Goal: Information Seeking & Learning: Check status

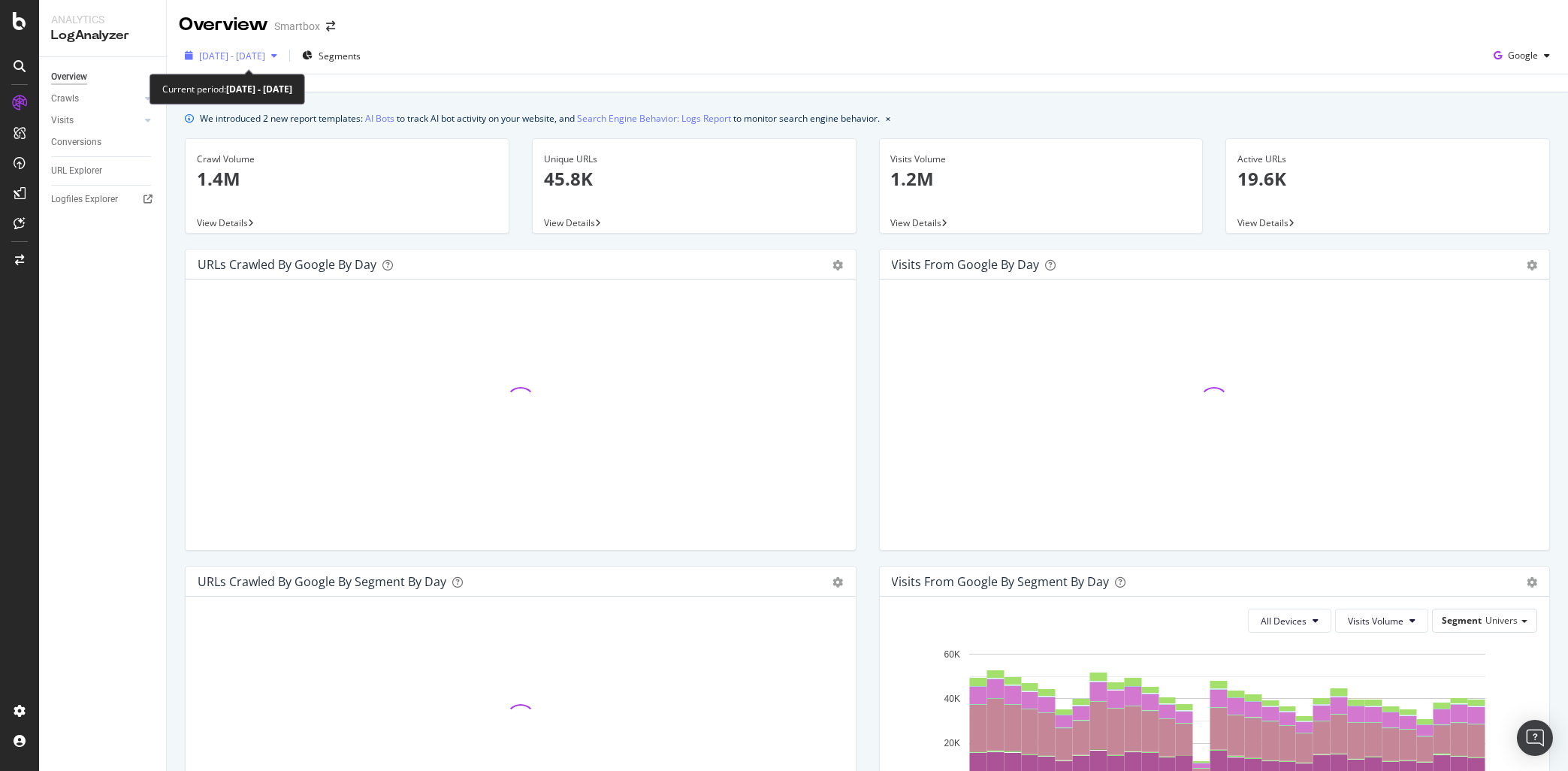
click at [283, 64] on div "[DATE] - [DATE]" at bounding box center [231, 55] width 104 height 22
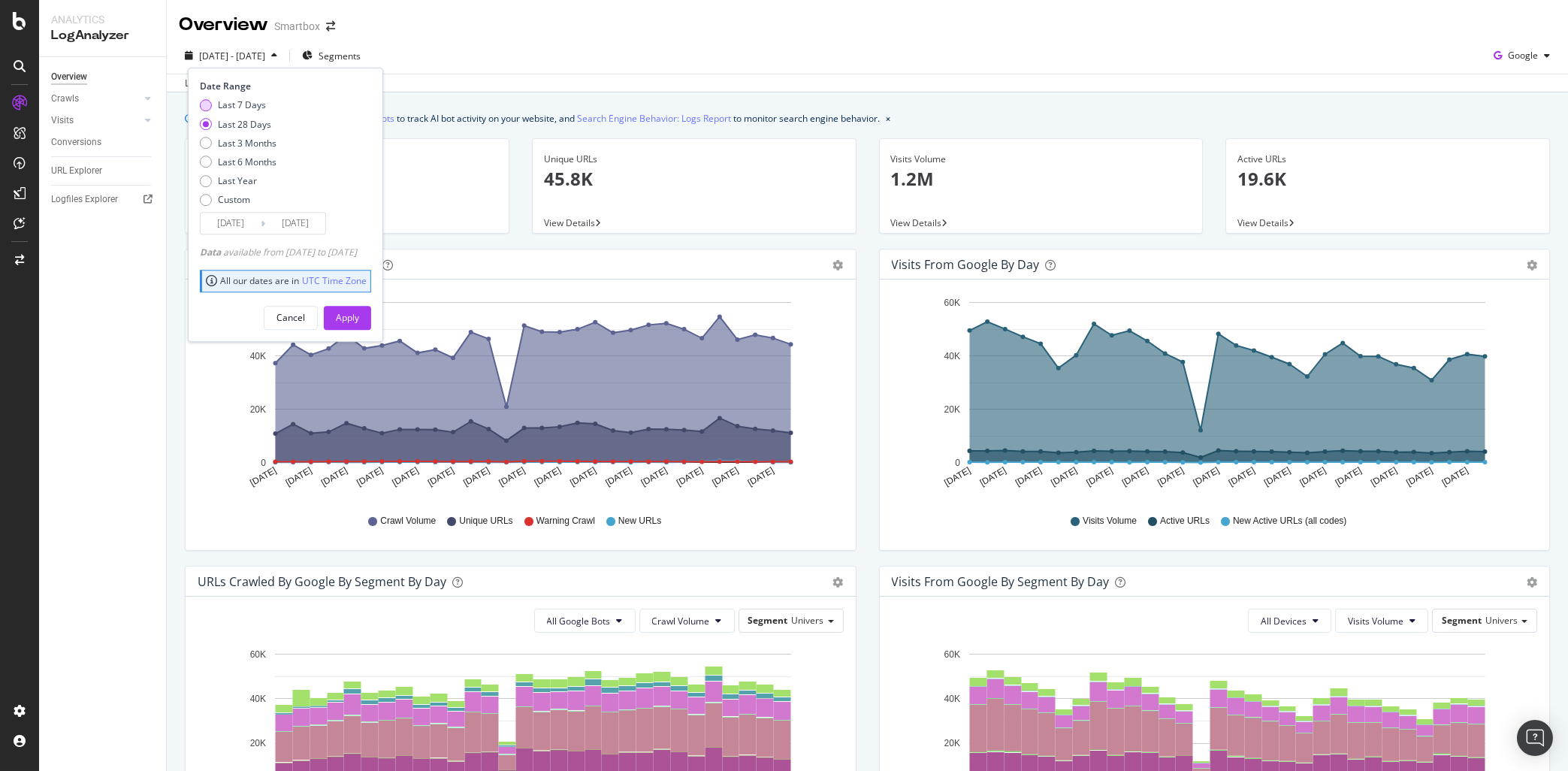
click at [247, 106] on div "Last 7 Days" at bounding box center [242, 105] width 48 height 13
type input "[DATE]"
click at [359, 319] on div "Apply" at bounding box center [347, 317] width 23 height 13
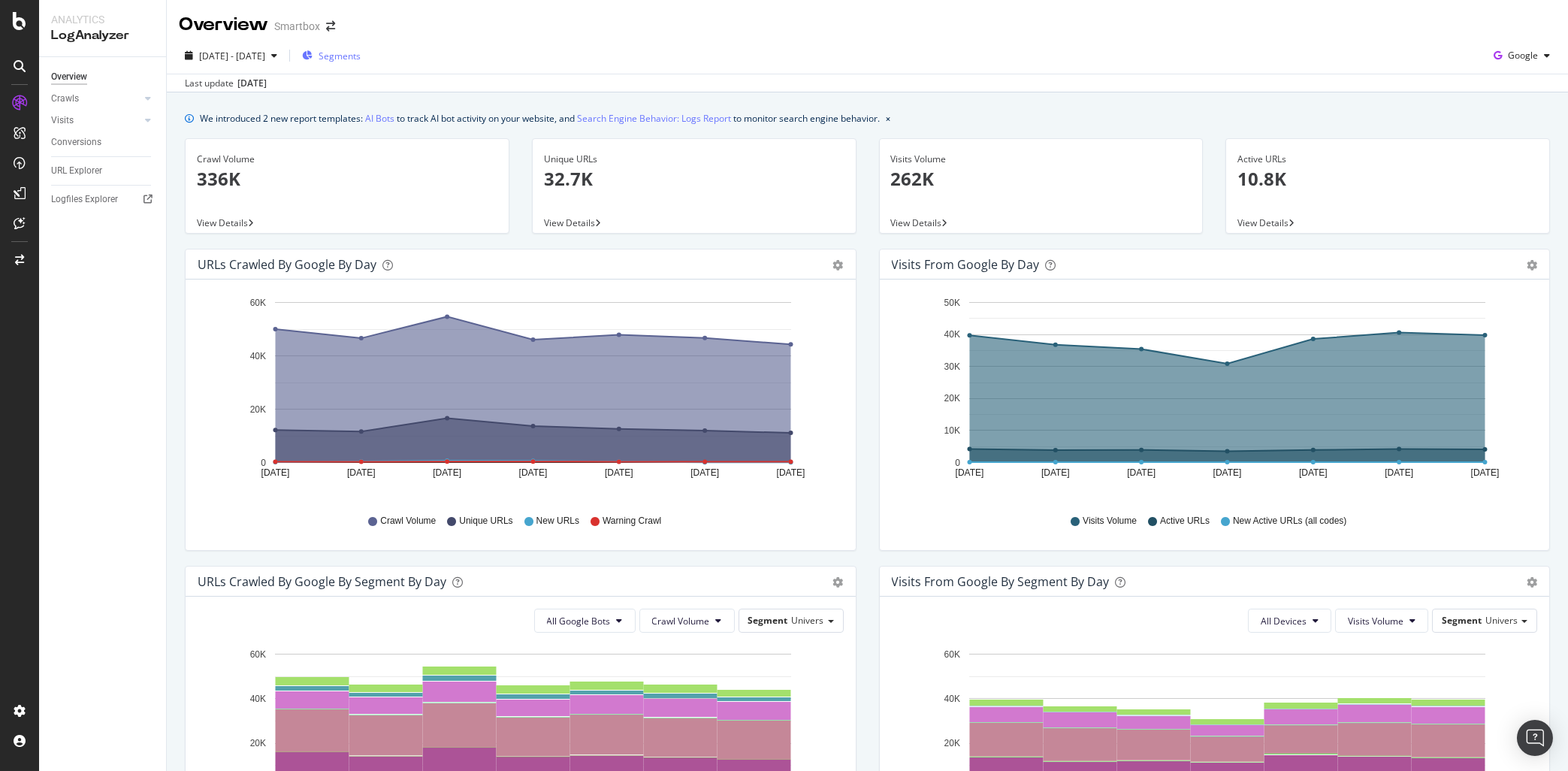
click at [361, 51] on span "Segments" at bounding box center [340, 56] width 42 height 13
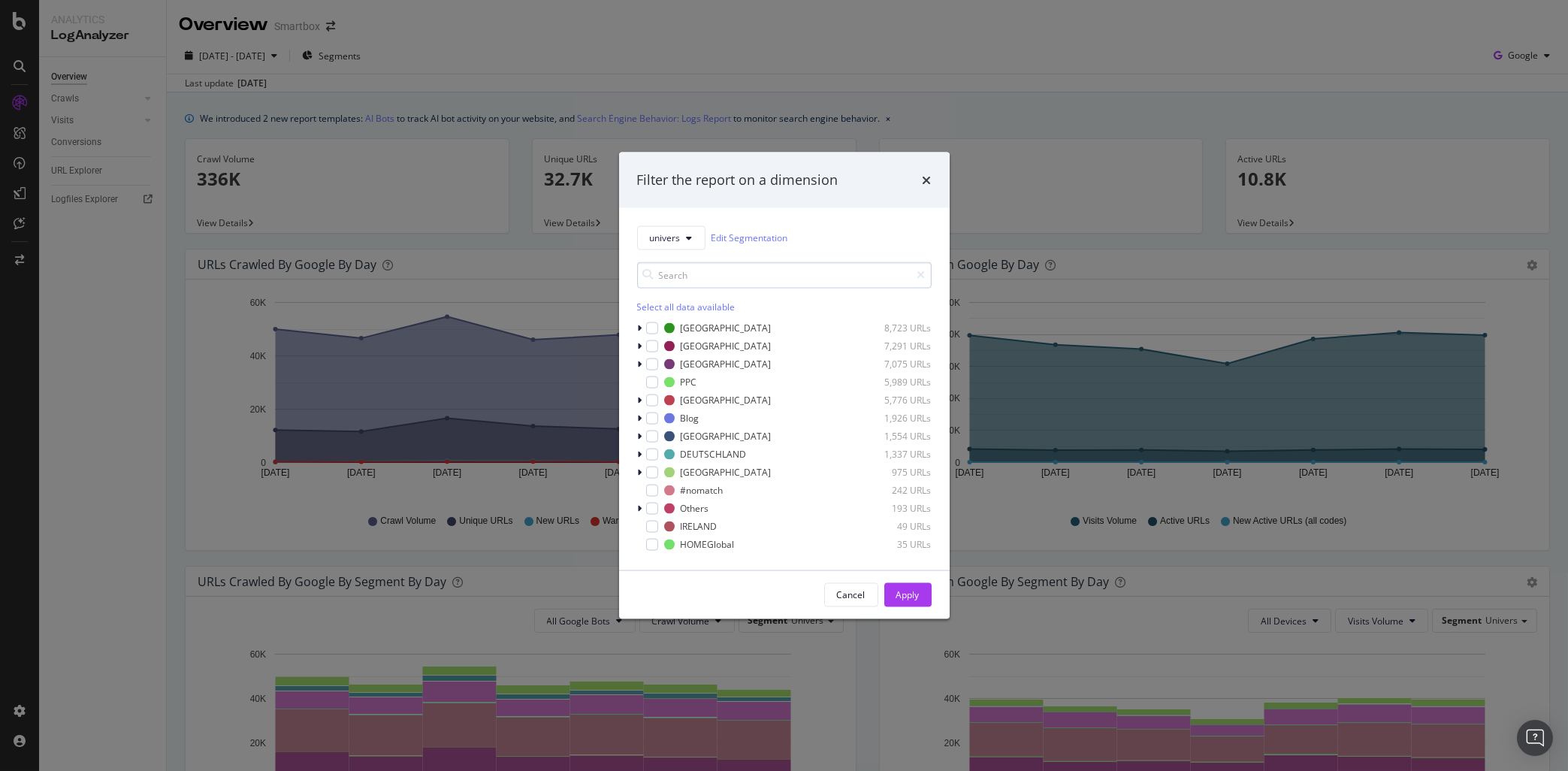
click at [677, 278] on input "modal" at bounding box center [784, 275] width 295 height 26
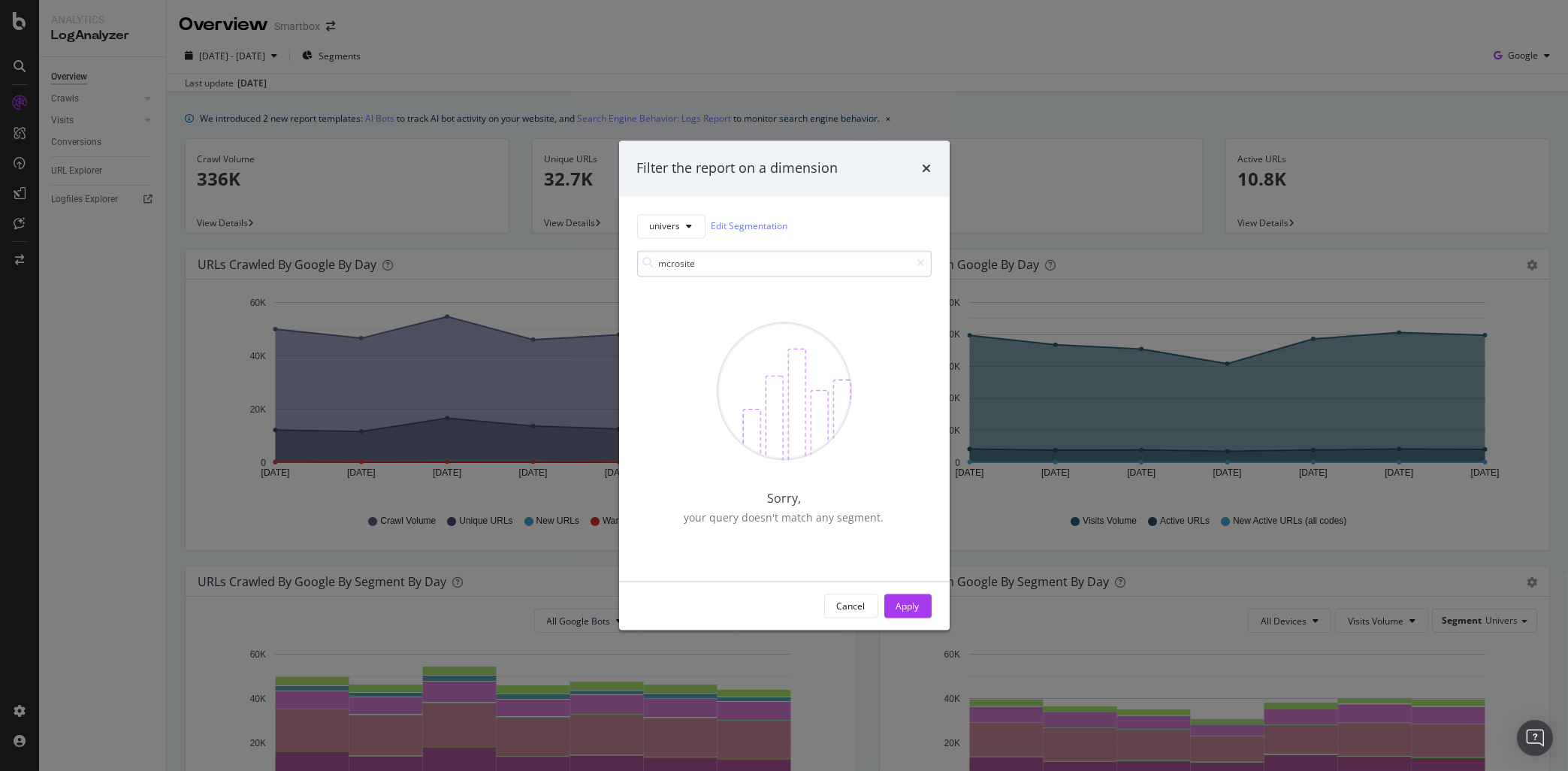
click at [661, 264] on input "mcrosite" at bounding box center [784, 263] width 295 height 26
click at [663, 264] on input "mcrosite" at bounding box center [784, 263] width 295 height 26
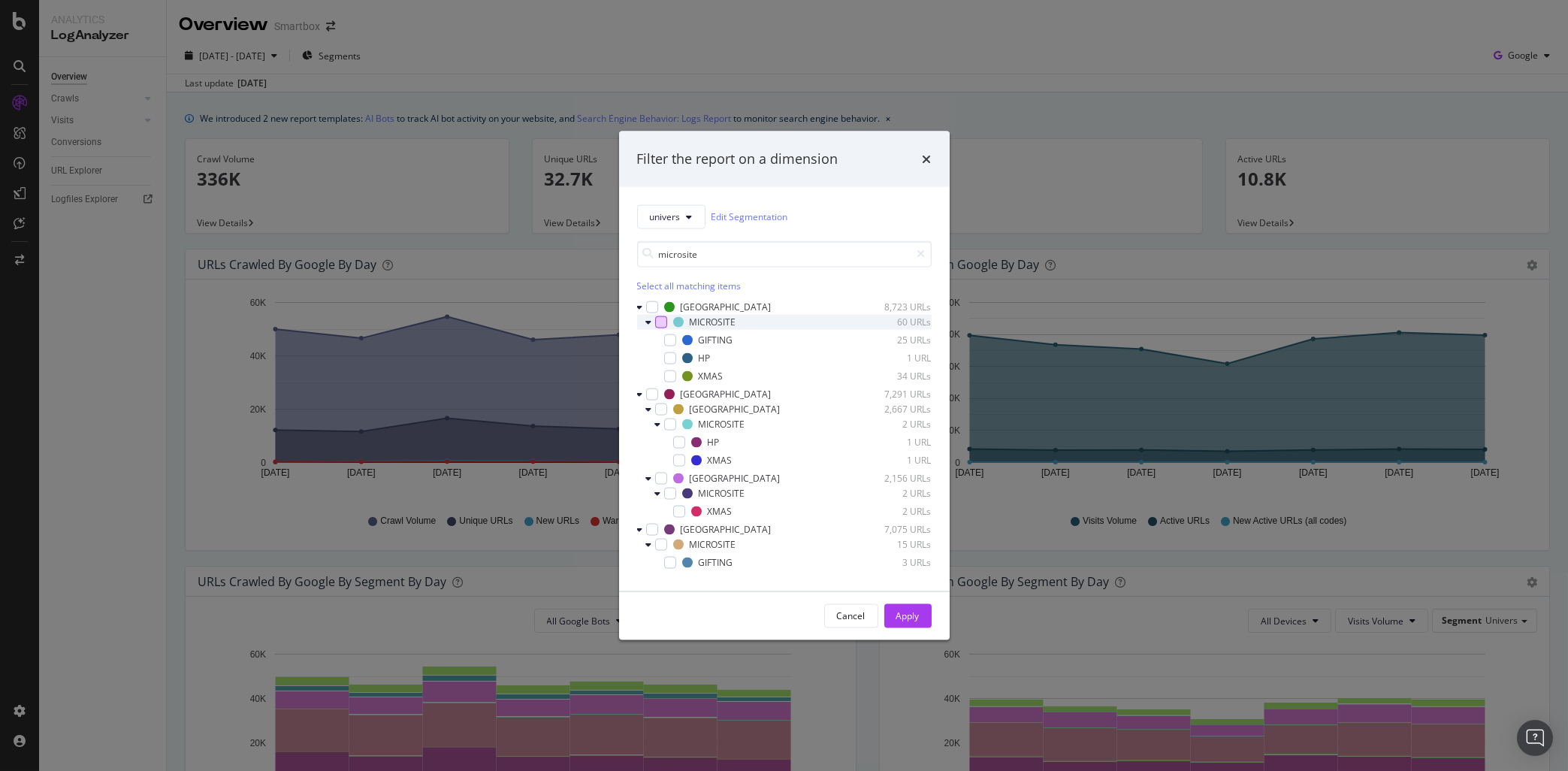
type input "microsite"
click at [665, 323] on div "modal" at bounding box center [662, 322] width 12 height 12
click at [659, 415] on div "FRANCE 2,667 URLs" at bounding box center [784, 408] width 295 height 15
click at [658, 479] on div "modal" at bounding box center [662, 478] width 12 height 12
click at [653, 530] on div "modal" at bounding box center [652, 529] width 12 height 12
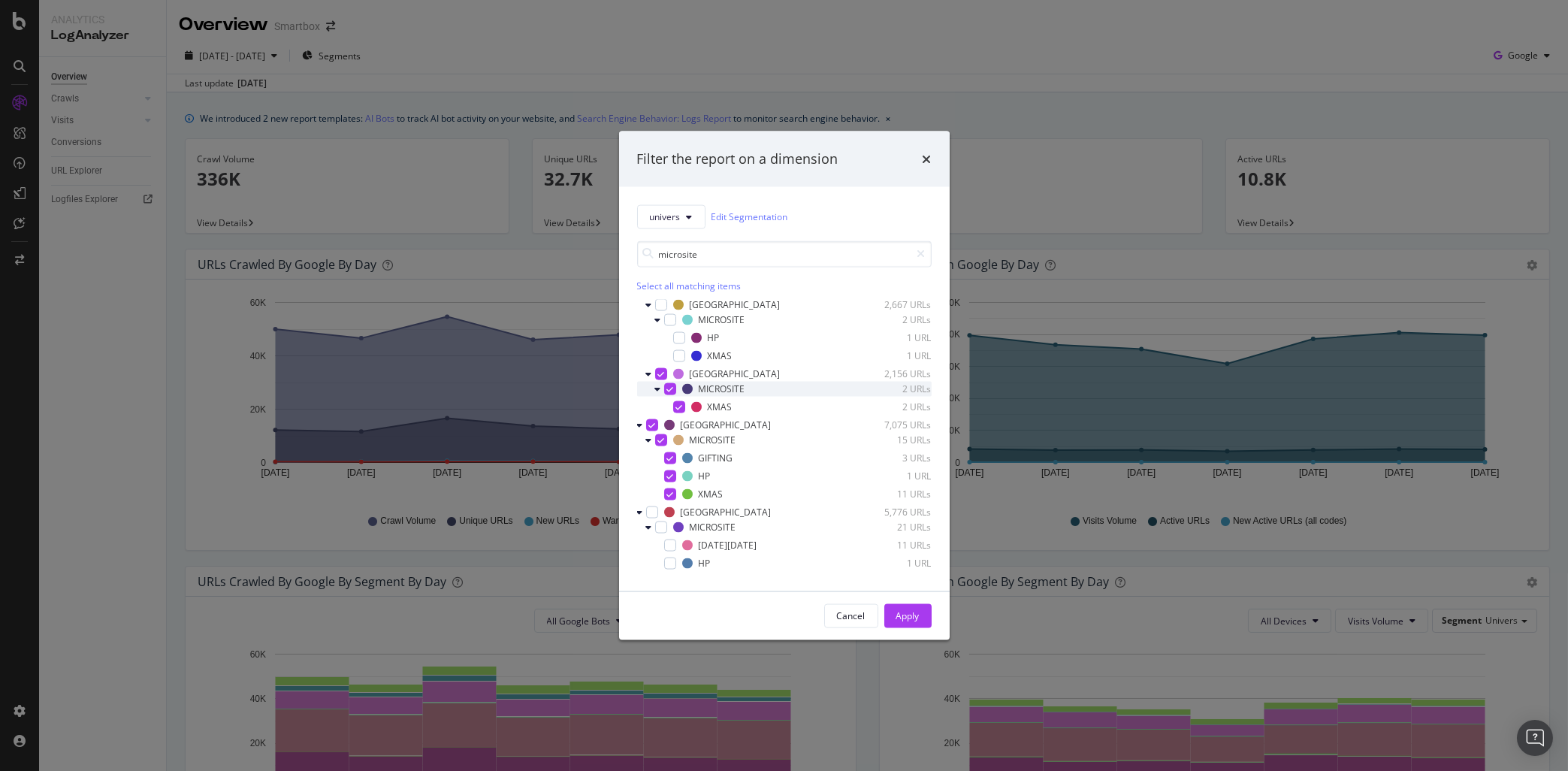
scroll to position [120, 0]
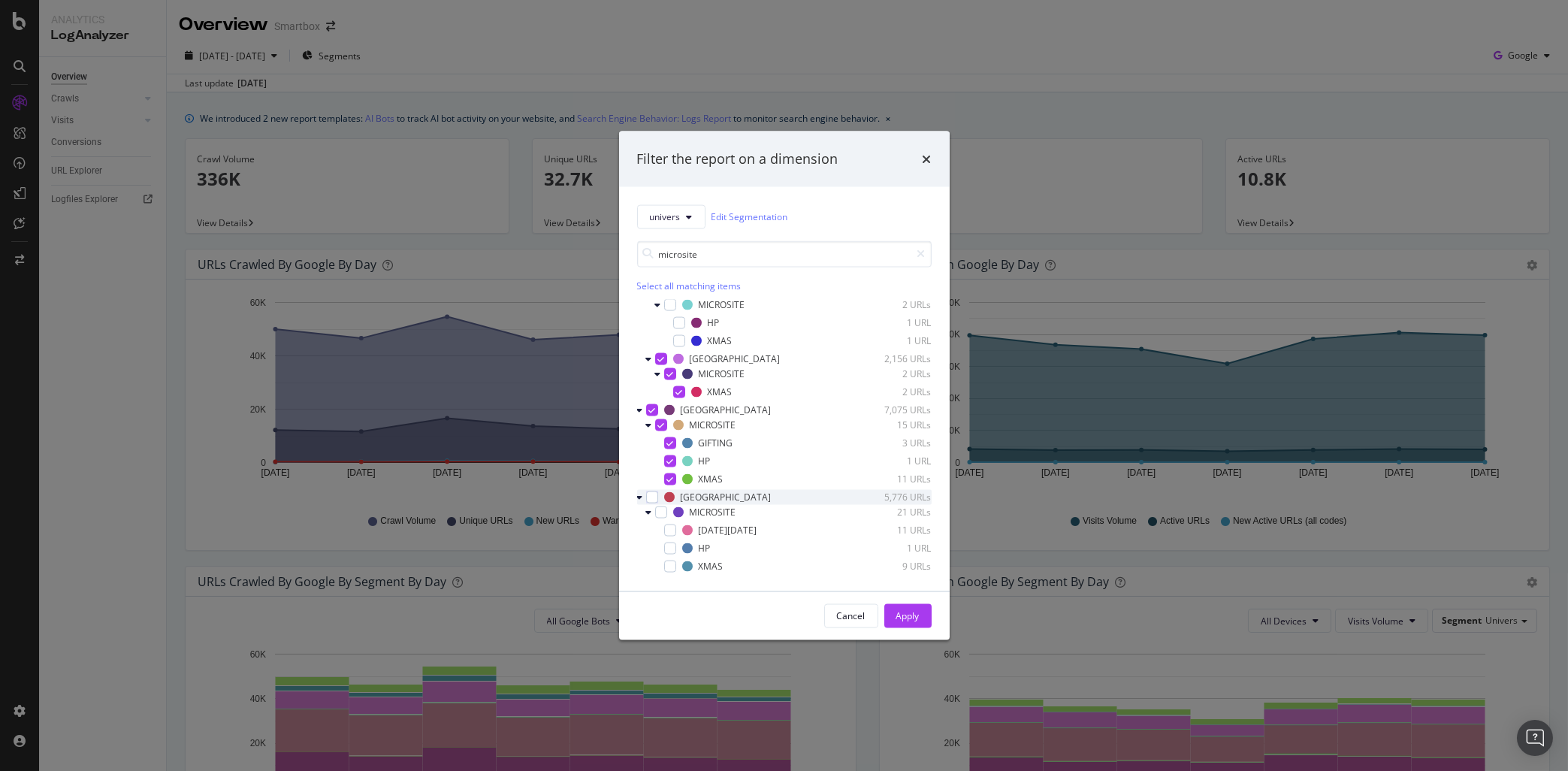
click at [645, 497] on div "modal" at bounding box center [642, 496] width 9 height 15
click at [657, 512] on div "modal" at bounding box center [662, 512] width 12 height 12
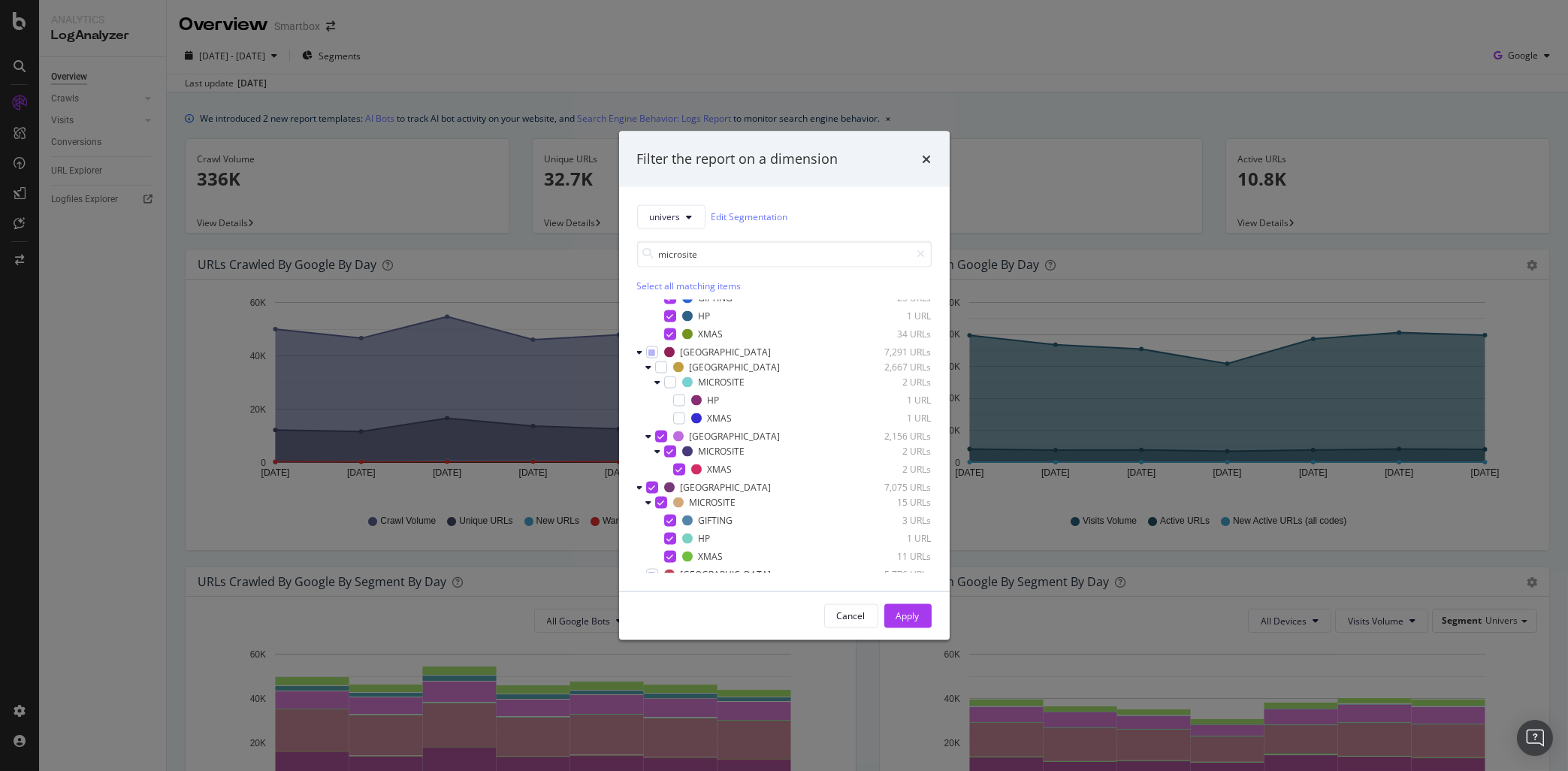
scroll to position [0, 0]
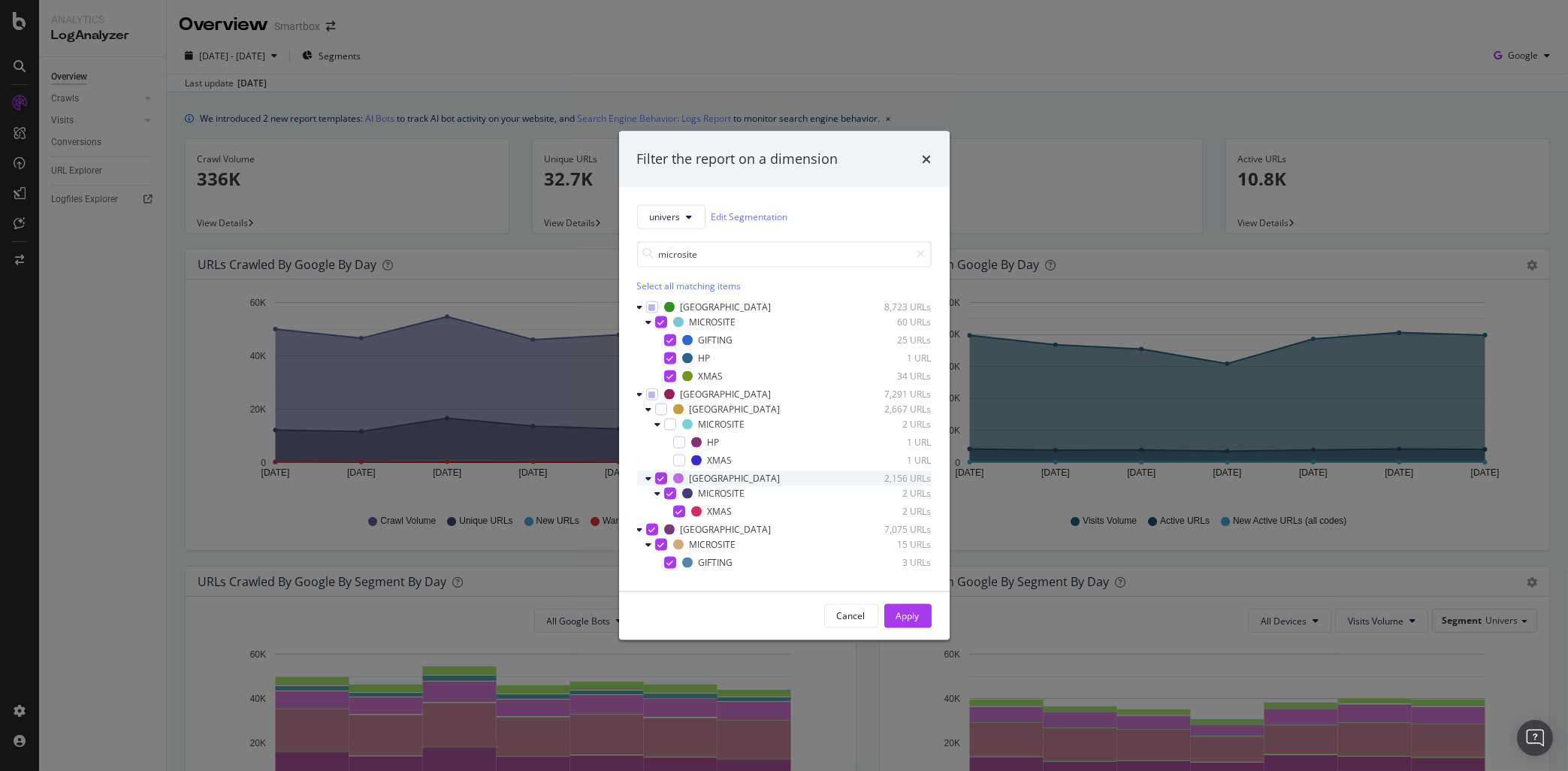
click at [658, 478] on icon "modal" at bounding box center [661, 478] width 7 height 8
click at [674, 489] on div "modal" at bounding box center [670, 493] width 12 height 12
click at [652, 526] on icon "modal" at bounding box center [652, 529] width 7 height 8
click at [660, 547] on div "modal" at bounding box center [662, 544] width 12 height 12
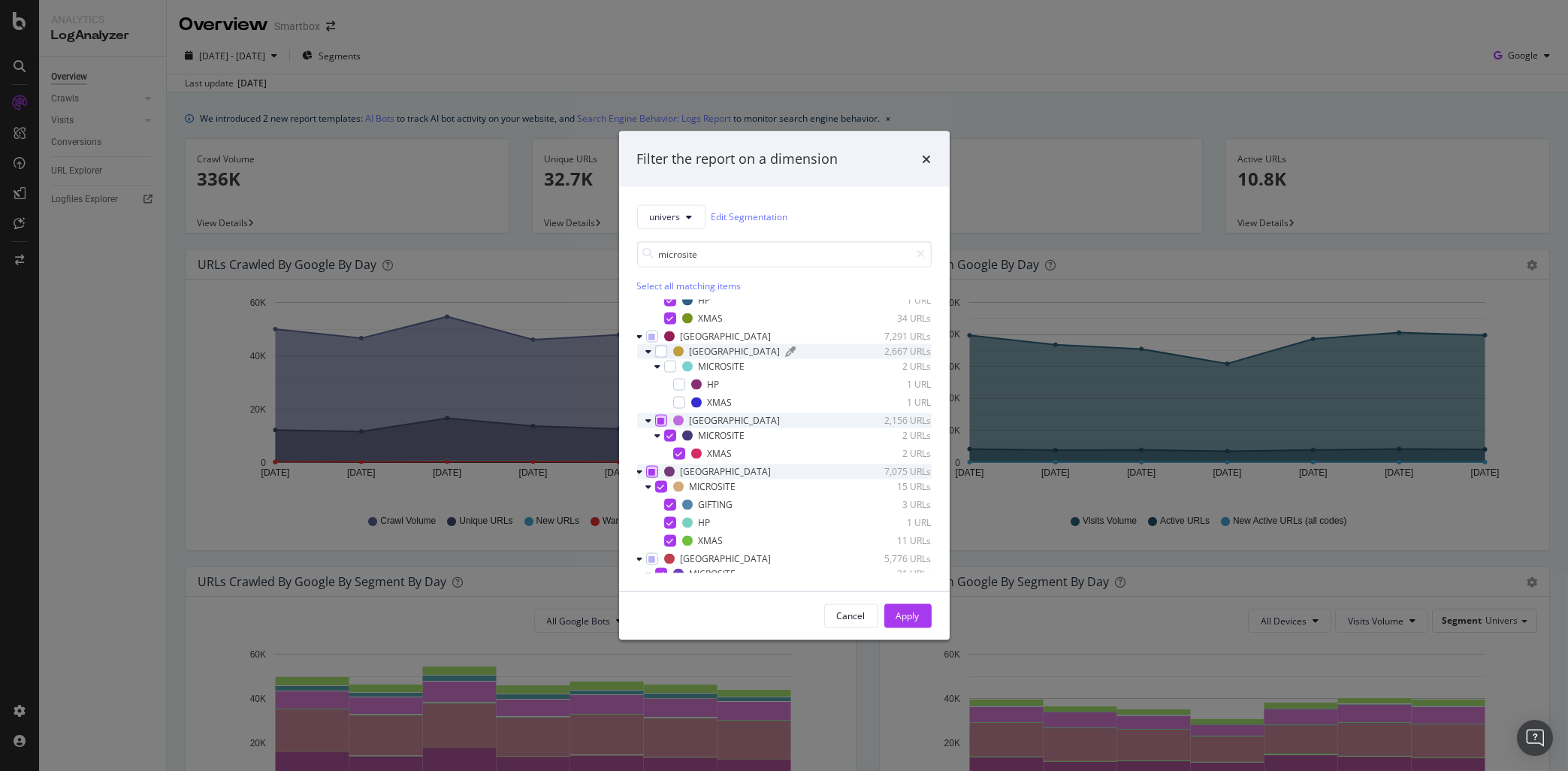
scroll to position [120, 0]
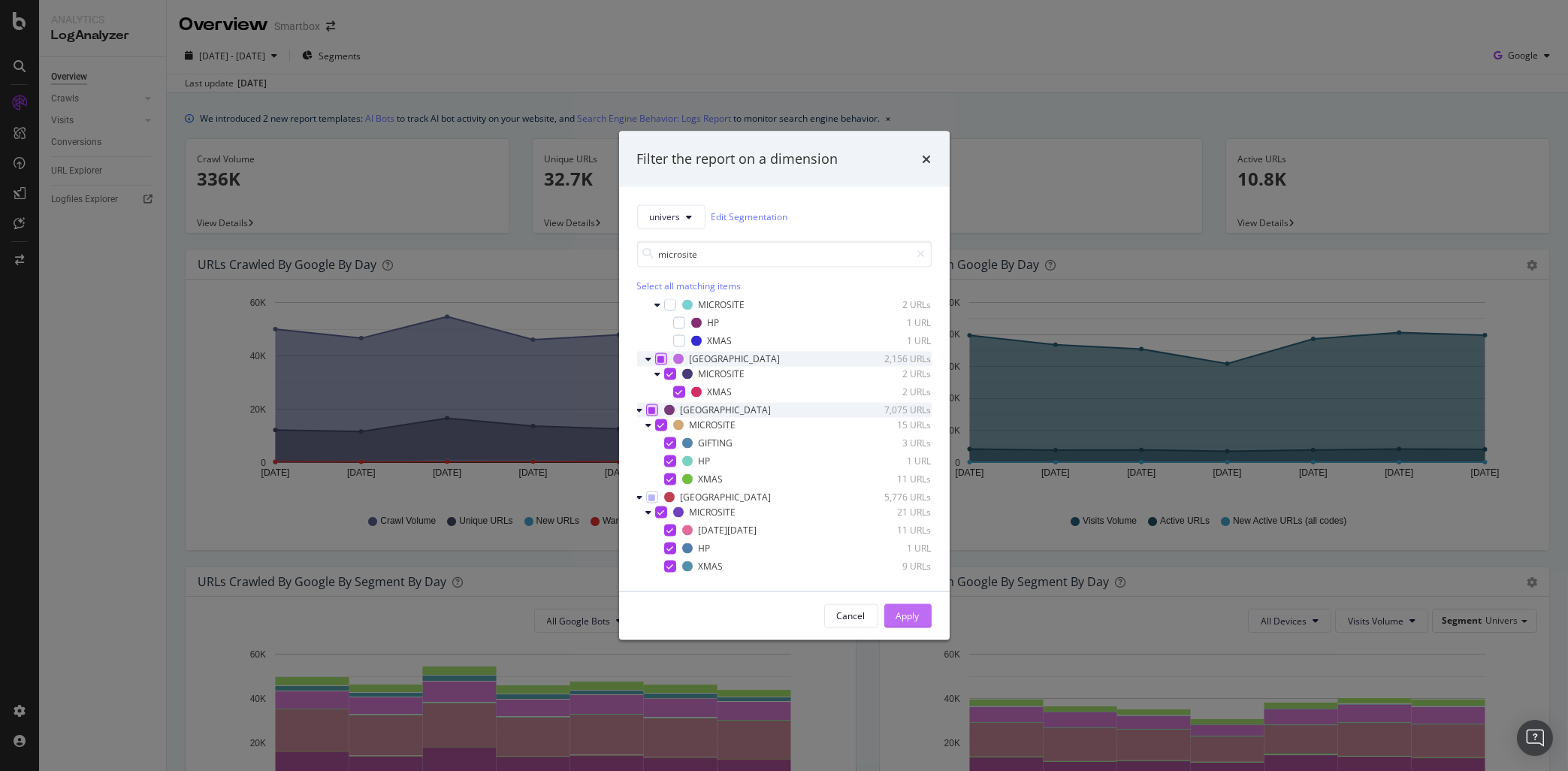
click at [913, 619] on div "Apply" at bounding box center [908, 615] width 23 height 13
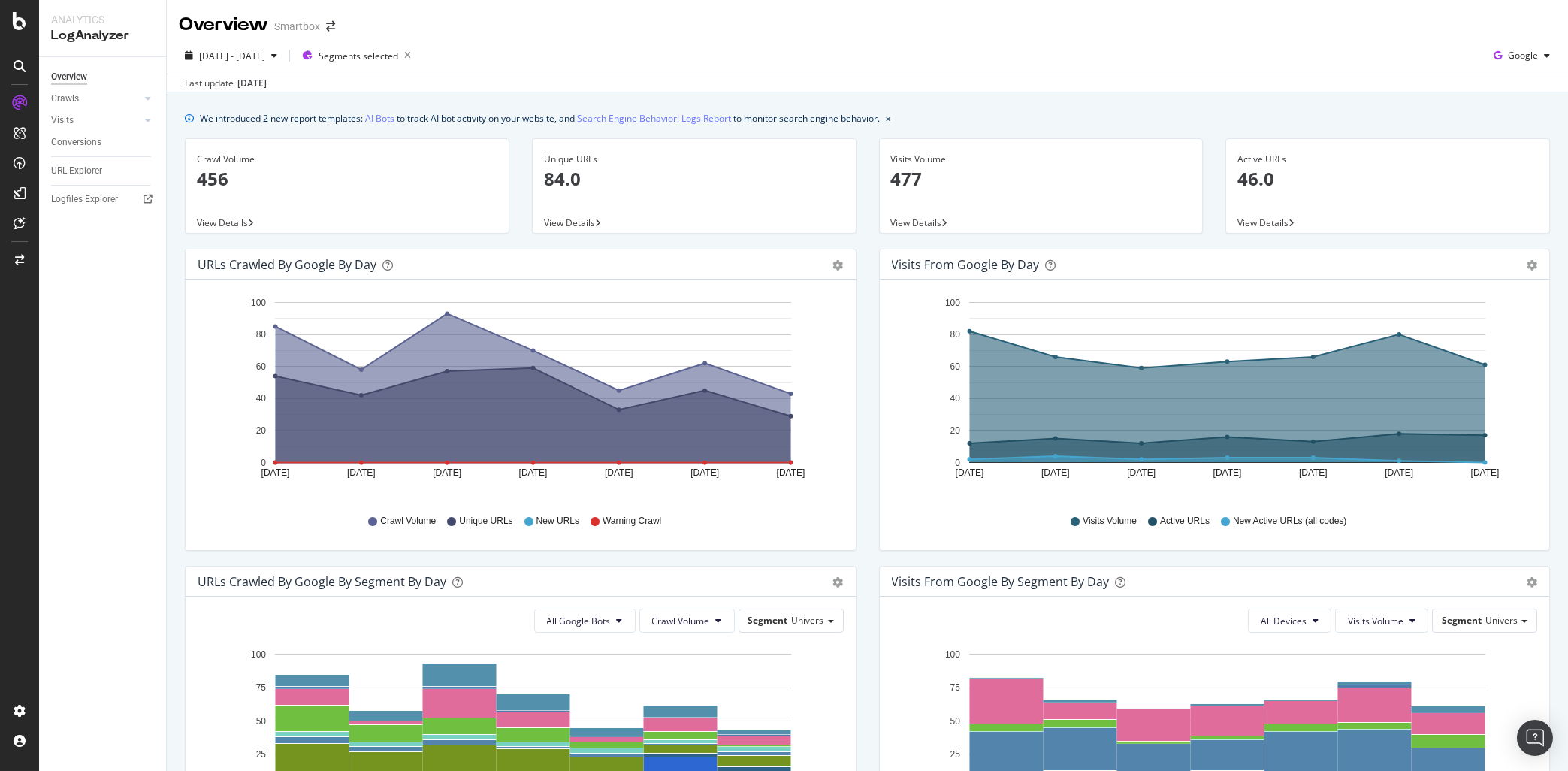
click at [905, 181] on p "477" at bounding box center [1041, 178] width 300 height 25
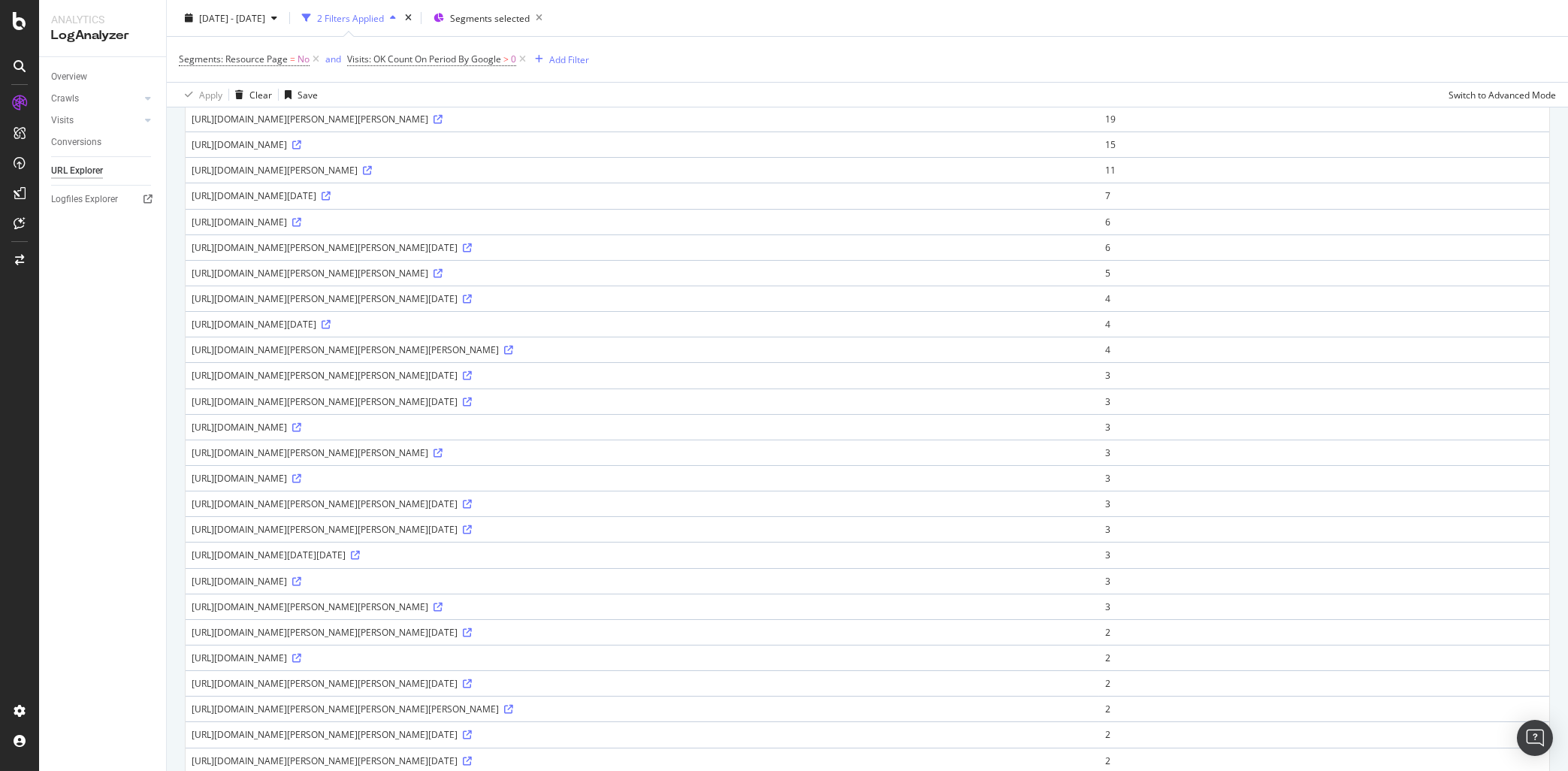
scroll to position [563, 0]
